Goal: Task Accomplishment & Management: Manage account settings

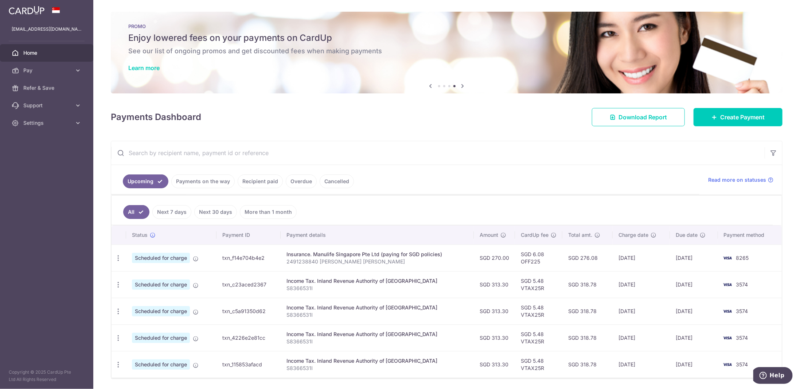
scroll to position [21, 0]
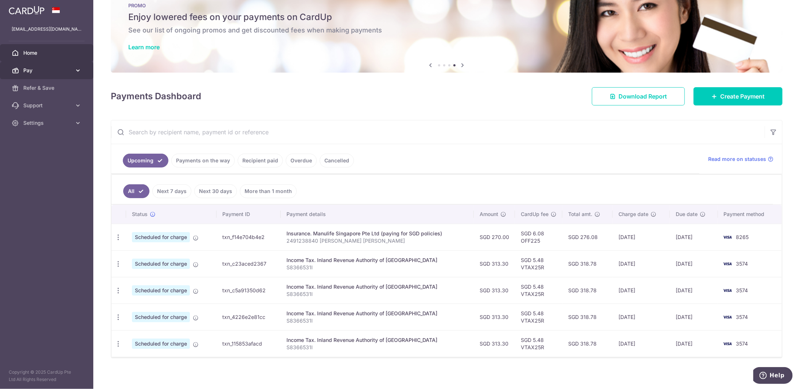
click at [73, 72] on link "Pay" at bounding box center [46, 70] width 93 height 17
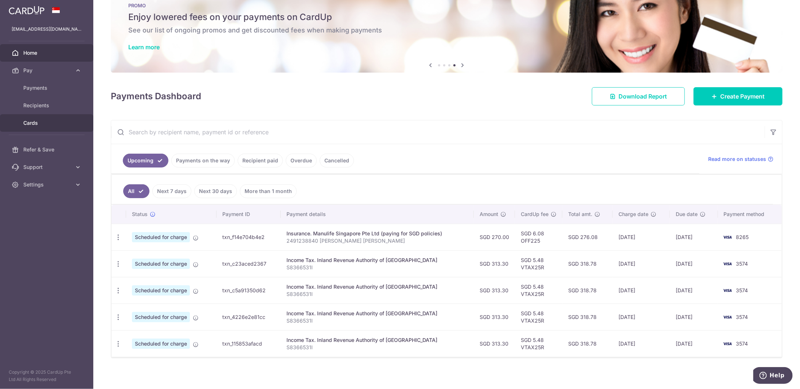
click at [40, 120] on span "Cards" at bounding box center [47, 122] width 48 height 7
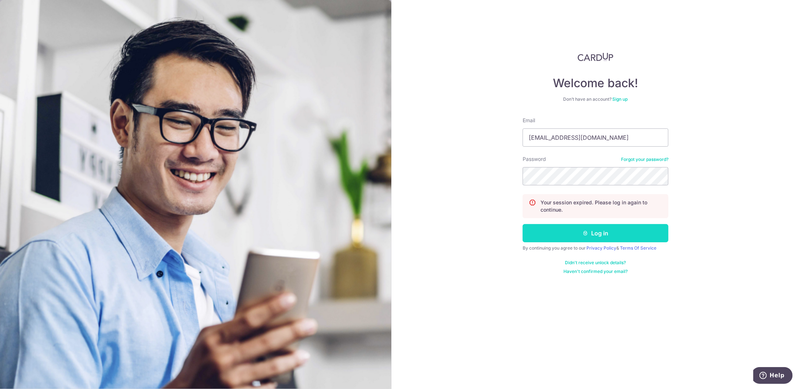
click at [592, 230] on button "Log in" at bounding box center [596, 233] width 146 height 18
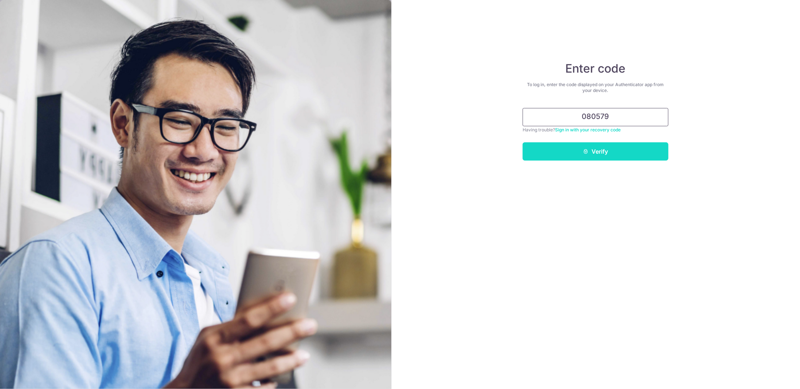
type input "080579"
click at [605, 150] on button "Verify" at bounding box center [596, 151] width 146 height 18
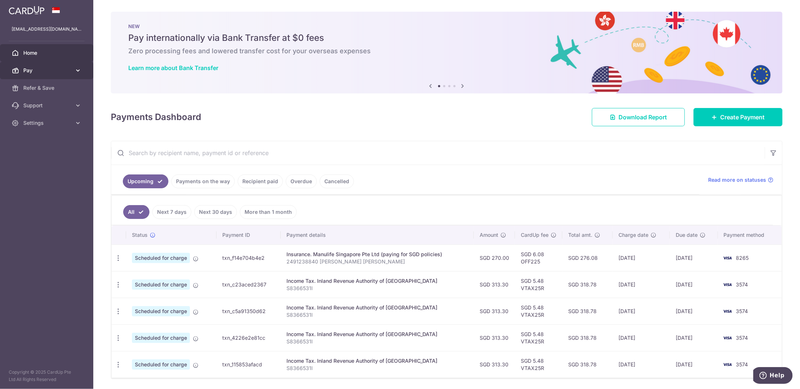
click at [79, 70] on icon at bounding box center [77, 70] width 7 height 7
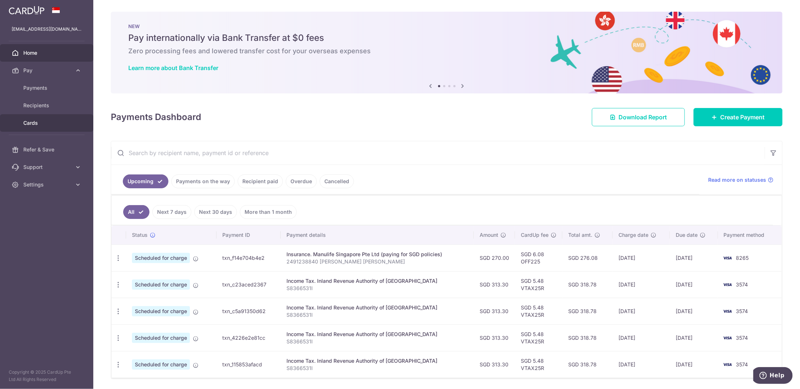
click at [51, 125] on span "Cards" at bounding box center [47, 122] width 48 height 7
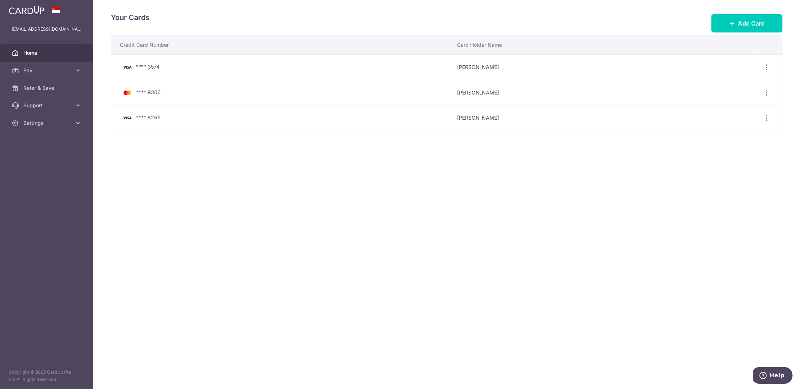
click at [54, 52] on span "Home" at bounding box center [47, 52] width 48 height 7
